Goal: Information Seeking & Learning: Learn about a topic

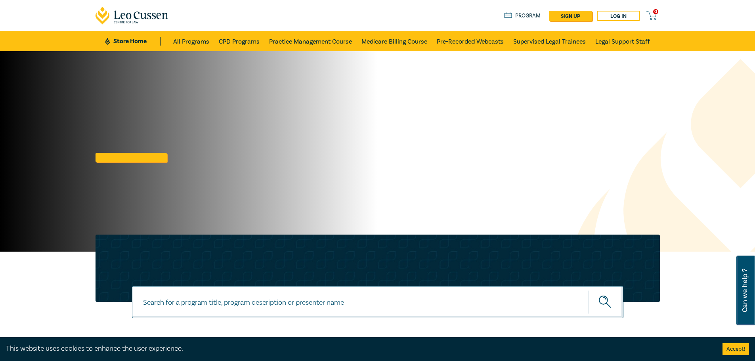
click at [736, 349] on button "Accept!" at bounding box center [736, 349] width 27 height 12
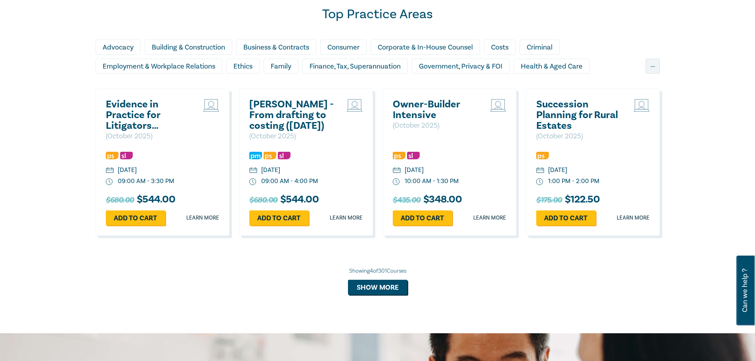
scroll to position [555, 0]
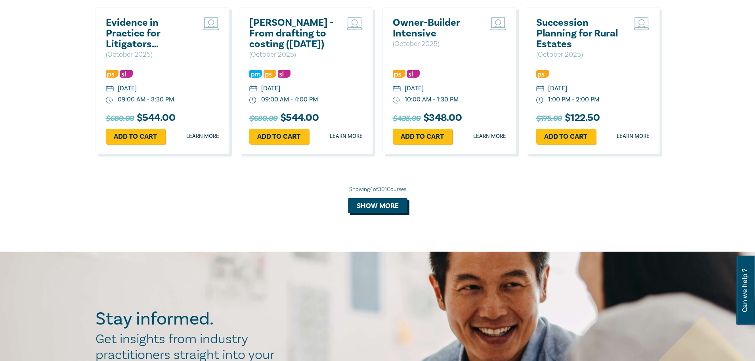
click at [352, 209] on button "Show more" at bounding box center [377, 205] width 59 height 15
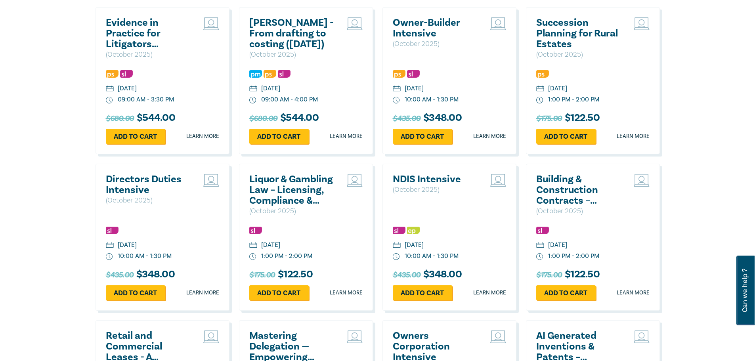
scroll to position [648, 0]
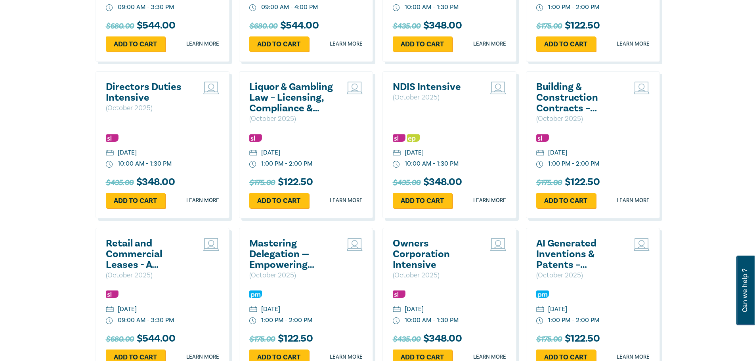
click at [267, 248] on h2 "Mastering Delegation — Empowering Junior Lawyers for Success" at bounding box center [291, 254] width 85 height 32
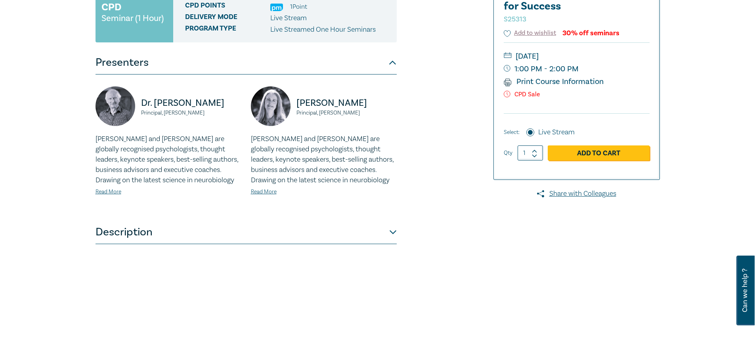
scroll to position [185, 0]
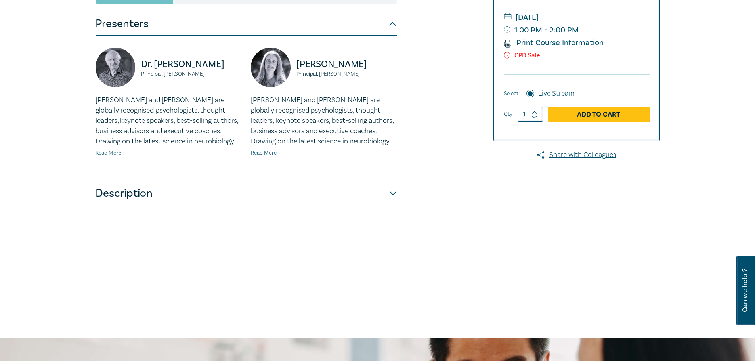
click at [388, 195] on button "Description" at bounding box center [246, 194] width 301 height 24
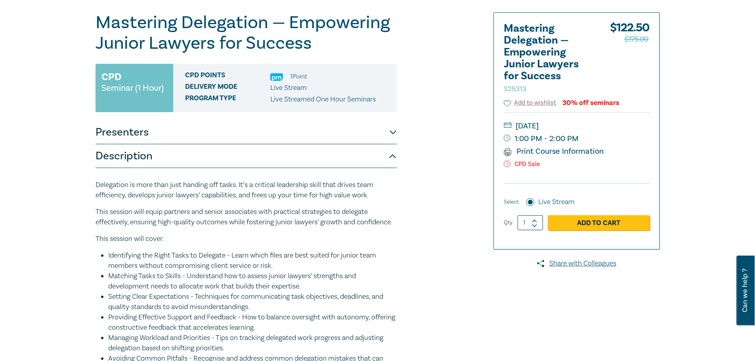
scroll to position [0, 0]
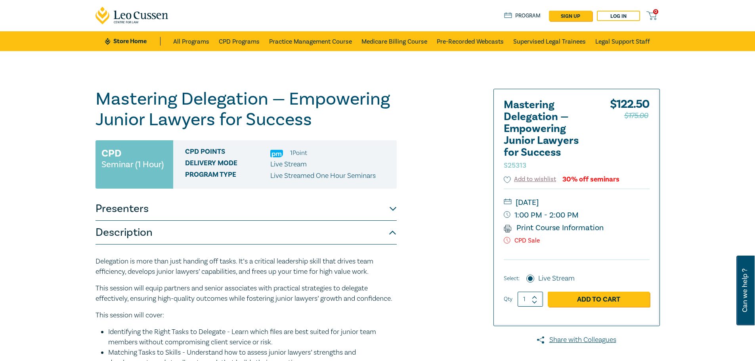
click at [184, 214] on button "Presenters" at bounding box center [246, 209] width 301 height 24
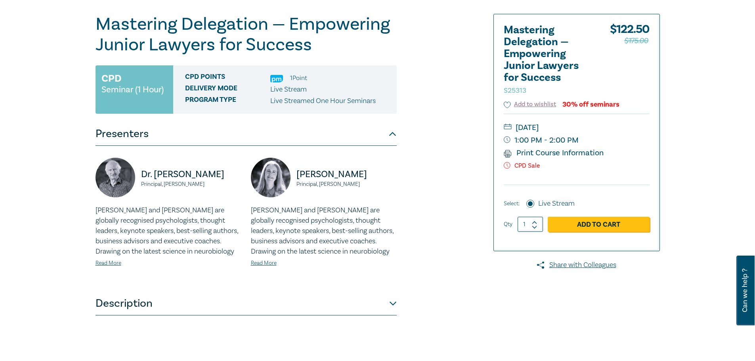
scroll to position [92, 0]
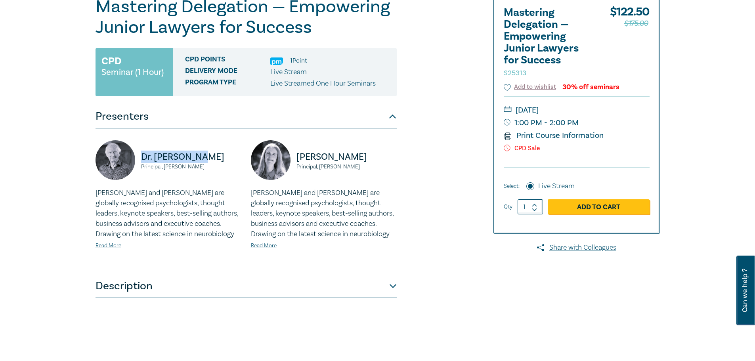
drag, startPoint x: 204, startPoint y: 153, endPoint x: 141, endPoint y: 155, distance: 62.7
click at [141, 155] on p "Dr. [PERSON_NAME]" at bounding box center [191, 157] width 100 height 13
copy p "Dr. [PERSON_NAME]"
